Goal: Task Accomplishment & Management: Complete application form

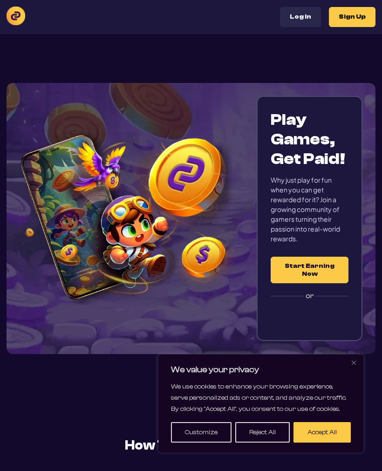
click at [369, 14] on button "Sign Up" at bounding box center [352, 17] width 47 height 20
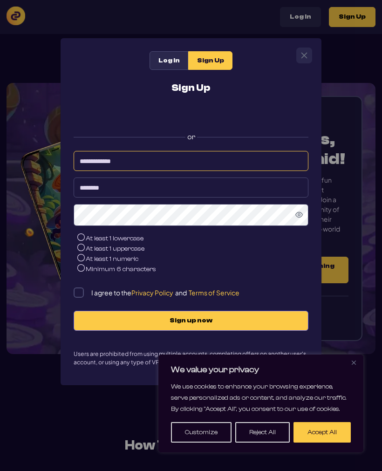
click at [159, 165] on input at bounding box center [191, 161] width 235 height 20
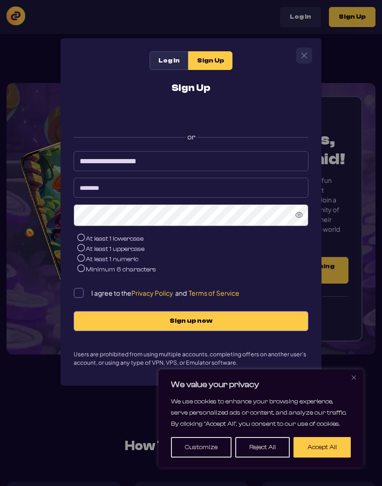
type input "**********"
click at [201, 193] on input at bounding box center [191, 188] width 235 height 20
type input "**********"
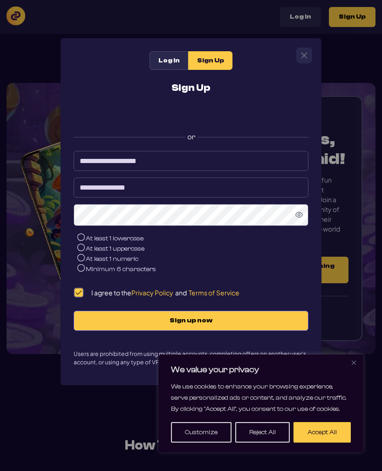
click at [322, 428] on button "Accept All" at bounding box center [322, 432] width 57 height 21
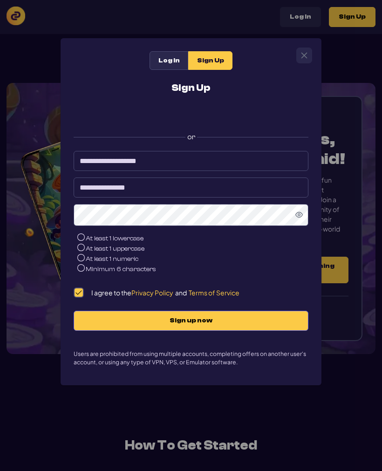
click at [241, 315] on button "Sign up now" at bounding box center [191, 321] width 235 height 20
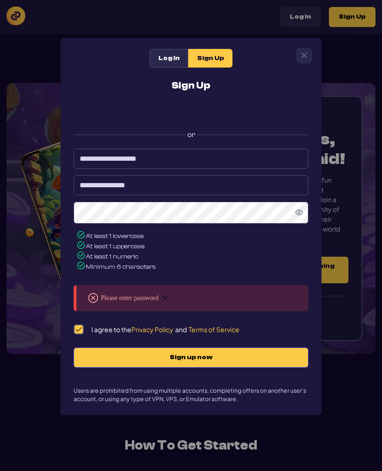
scroll to position [2, 0]
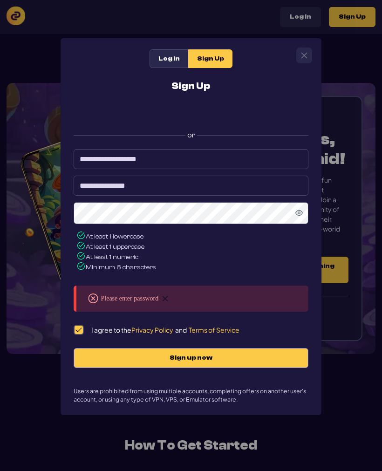
click at [215, 361] on span "Sign up now" at bounding box center [190, 358] width 215 height 8
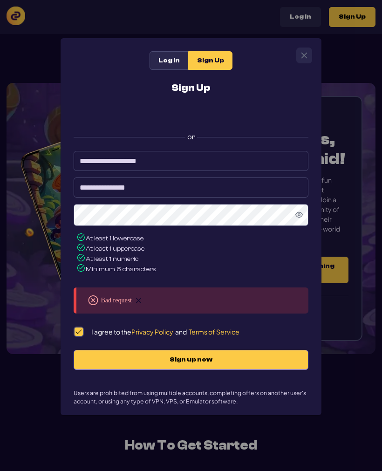
click at [139, 304] on img at bounding box center [138, 300] width 7 height 7
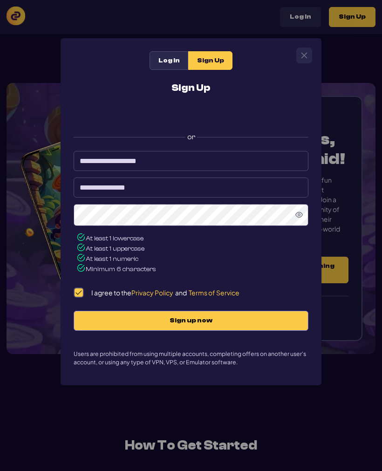
click at [175, 325] on span "Sign up now" at bounding box center [190, 321] width 215 height 8
